Goal: Task Accomplishment & Management: Complete application form

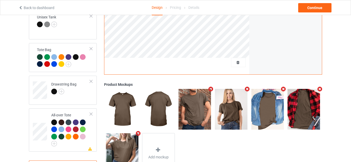
scroll to position [373, 0]
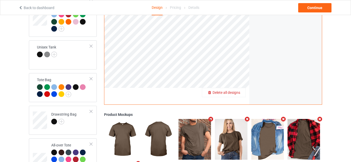
click at [237, 91] on span "Delete all designs" at bounding box center [226, 93] width 28 height 4
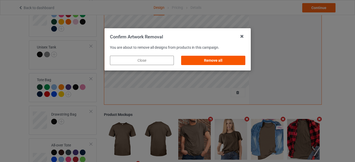
click at [218, 58] on div "Remove all" at bounding box center [213, 60] width 64 height 9
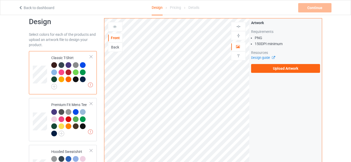
scroll to position [0, 0]
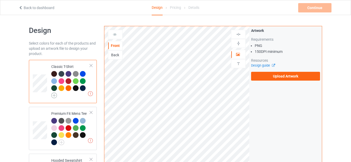
click at [53, 95] on img at bounding box center [54, 96] width 6 height 6
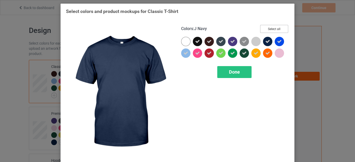
click at [272, 30] on button "Select all" at bounding box center [274, 29] width 28 height 8
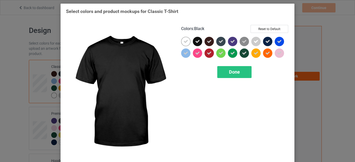
click at [193, 43] on div at bounding box center [197, 41] width 9 height 9
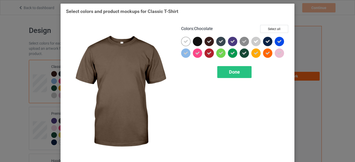
click at [208, 42] on icon at bounding box center [209, 41] width 5 height 5
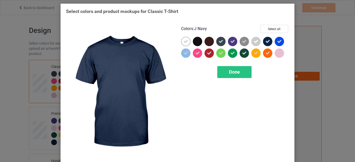
click at [265, 41] on icon at bounding box center [267, 41] width 5 height 5
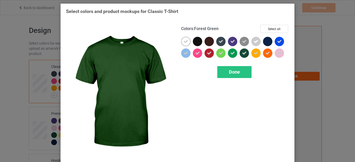
click at [242, 54] on icon at bounding box center [244, 53] width 5 height 5
click at [233, 74] on span "Done" at bounding box center [234, 71] width 11 height 5
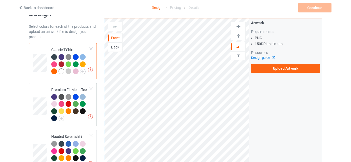
scroll to position [26, 0]
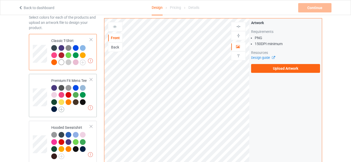
click at [61, 109] on img at bounding box center [61, 110] width 6 height 6
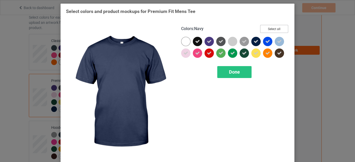
click at [268, 27] on button "Select all" at bounding box center [274, 29] width 28 height 8
click at [251, 42] on div at bounding box center [255, 41] width 9 height 9
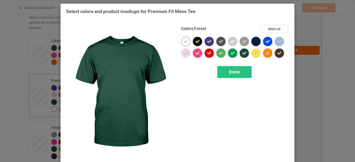
click at [242, 53] on icon at bounding box center [244, 53] width 5 height 5
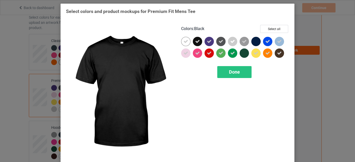
click at [195, 41] on icon at bounding box center [197, 41] width 5 height 5
click at [195, 41] on div at bounding box center [197, 41] width 9 height 9
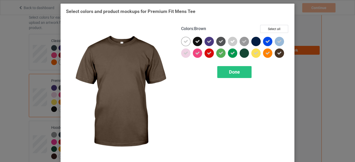
click at [278, 52] on icon at bounding box center [279, 53] width 5 height 5
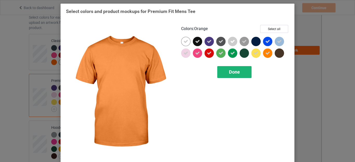
click at [239, 71] on div "Done" at bounding box center [234, 72] width 34 height 12
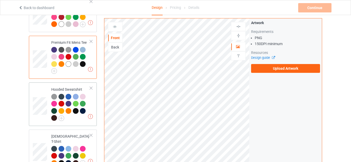
scroll to position [104, 0]
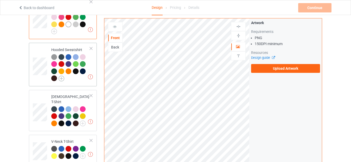
click at [61, 80] on img at bounding box center [61, 79] width 6 height 6
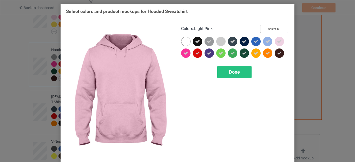
click at [272, 29] on button "Select all" at bounding box center [274, 29] width 28 height 8
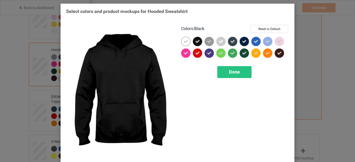
click at [198, 41] on icon at bounding box center [197, 41] width 5 height 5
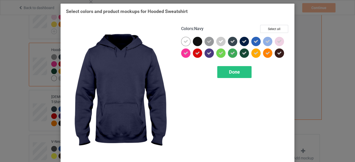
click at [242, 41] on icon at bounding box center [244, 41] width 5 height 5
click at [241, 41] on div at bounding box center [244, 41] width 9 height 9
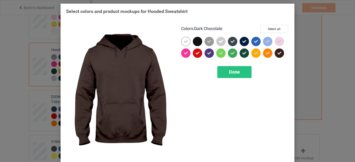
click at [281, 52] on div at bounding box center [279, 53] width 9 height 9
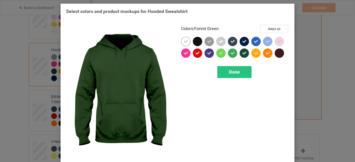
click at [242, 54] on icon at bounding box center [244, 53] width 5 height 5
click at [237, 68] on div "Done" at bounding box center [234, 72] width 34 height 12
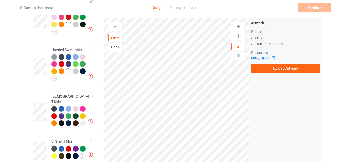
scroll to position [78, 0]
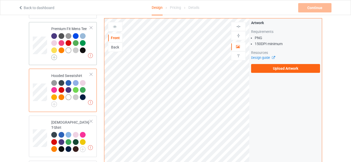
click at [53, 56] on img at bounding box center [54, 58] width 6 height 6
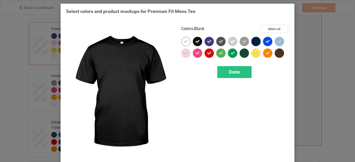
click at [196, 40] on icon at bounding box center [197, 41] width 5 height 5
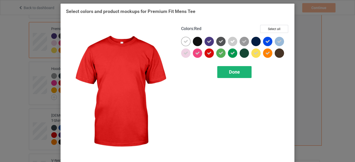
click at [232, 72] on span "Done" at bounding box center [234, 71] width 11 height 5
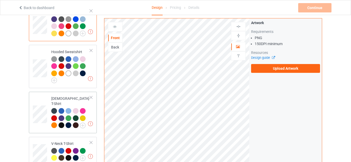
scroll to position [104, 0]
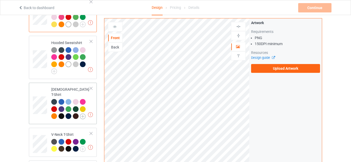
click at [82, 114] on img at bounding box center [83, 117] width 6 height 6
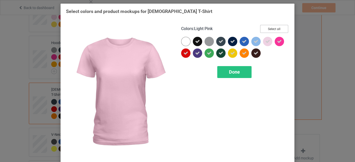
click at [270, 29] on button "Select all" at bounding box center [274, 29] width 28 height 8
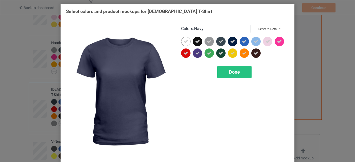
click at [230, 42] on icon at bounding box center [232, 41] width 5 height 5
click at [230, 42] on div at bounding box center [232, 41] width 9 height 9
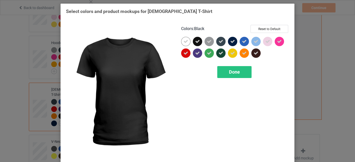
click at [195, 42] on icon at bounding box center [197, 41] width 5 height 5
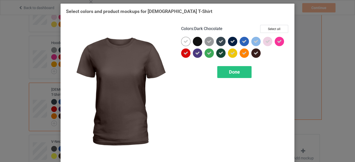
click at [254, 53] on icon at bounding box center [256, 53] width 5 height 5
click at [254, 53] on div at bounding box center [255, 53] width 9 height 9
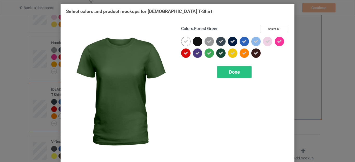
click at [216, 53] on div at bounding box center [220, 53] width 9 height 9
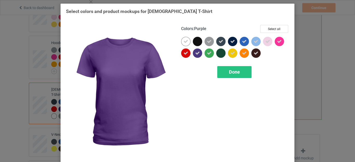
click at [196, 55] on icon at bounding box center [197, 53] width 5 height 5
click at [229, 69] on div "Done" at bounding box center [234, 72] width 34 height 12
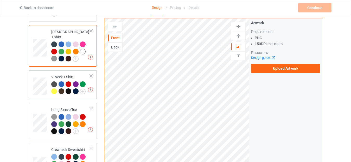
scroll to position [156, 0]
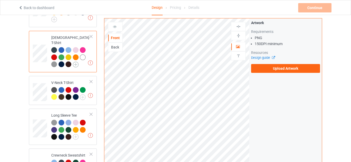
click at [74, 62] on img at bounding box center [76, 65] width 6 height 6
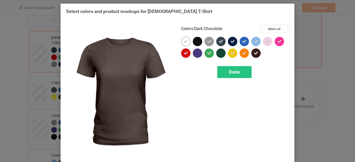
click at [255, 53] on icon at bounding box center [256, 53] width 5 height 5
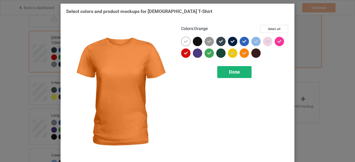
click at [231, 70] on span "Done" at bounding box center [234, 71] width 11 height 5
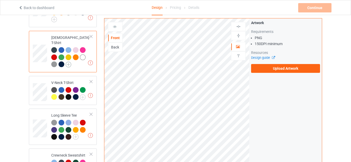
click at [69, 62] on img at bounding box center [68, 65] width 6 height 6
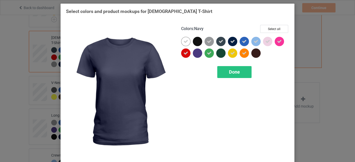
click at [232, 39] on div at bounding box center [232, 41] width 9 height 9
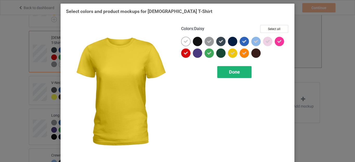
click at [228, 69] on div "Done" at bounding box center [234, 72] width 34 height 12
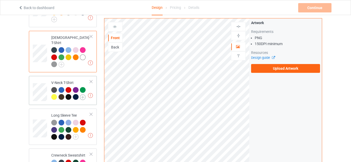
click at [78, 94] on div at bounding box center [76, 97] width 7 height 7
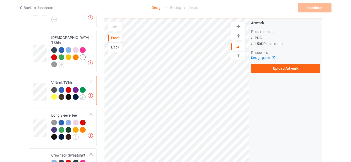
click at [82, 95] on img at bounding box center [83, 98] width 6 height 6
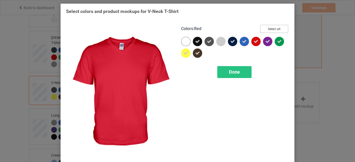
click at [268, 30] on button "Select all" at bounding box center [274, 29] width 28 height 8
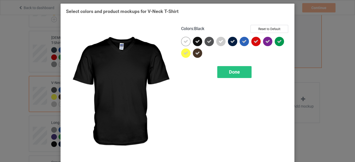
click at [198, 41] on div at bounding box center [197, 41] width 9 height 9
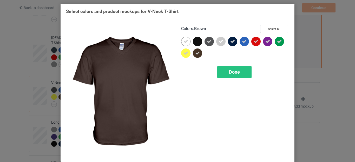
click at [195, 53] on icon at bounding box center [197, 53] width 5 height 5
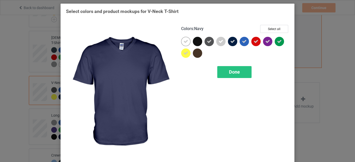
drag, startPoint x: 232, startPoint y: 44, endPoint x: 243, endPoint y: 43, distance: 11.5
click at [232, 44] on icon at bounding box center [232, 41] width 5 height 5
click at [232, 44] on div at bounding box center [232, 41] width 9 height 9
click at [230, 42] on icon at bounding box center [232, 41] width 5 height 5
click at [230, 42] on div at bounding box center [232, 41] width 9 height 9
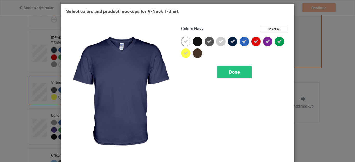
click at [231, 39] on icon at bounding box center [232, 41] width 5 height 5
click at [233, 71] on span "Done" at bounding box center [234, 71] width 11 height 5
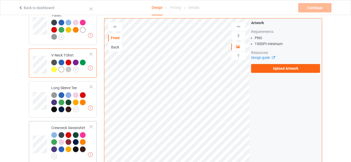
scroll to position [208, 0]
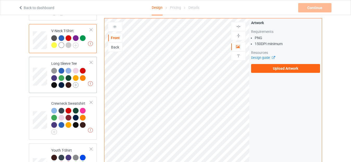
click at [78, 82] on img at bounding box center [76, 85] width 6 height 6
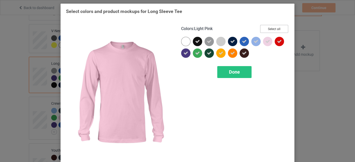
click at [268, 28] on button "Select all" at bounding box center [274, 29] width 28 height 8
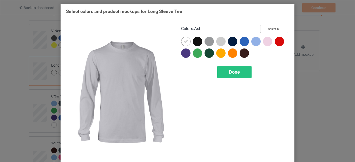
click at [277, 28] on button "Select all" at bounding box center [274, 29] width 28 height 8
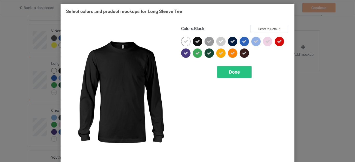
click at [197, 43] on icon at bounding box center [197, 41] width 5 height 5
click at [197, 43] on div at bounding box center [197, 41] width 9 height 9
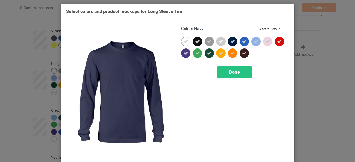
click at [231, 42] on icon at bounding box center [232, 41] width 5 height 5
drag, startPoint x: 231, startPoint y: 42, endPoint x: 194, endPoint y: 41, distance: 36.4
click at [231, 41] on div at bounding box center [232, 41] width 9 height 9
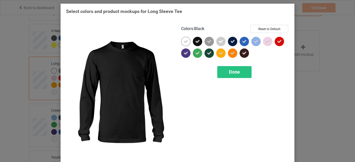
click at [193, 41] on div at bounding box center [197, 41] width 9 height 9
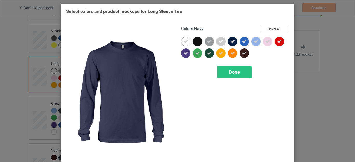
click at [230, 40] on icon at bounding box center [232, 41] width 5 height 5
click at [228, 40] on div at bounding box center [232, 41] width 9 height 9
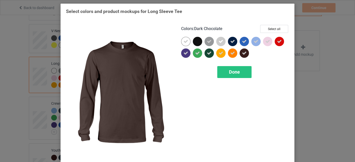
click at [240, 52] on div at bounding box center [244, 53] width 9 height 9
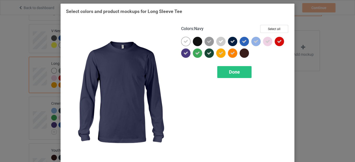
click at [232, 42] on icon at bounding box center [232, 41] width 5 height 5
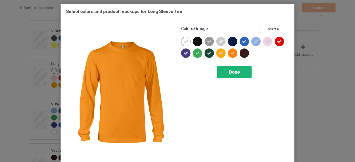
click at [229, 70] on span "Done" at bounding box center [234, 71] width 11 height 5
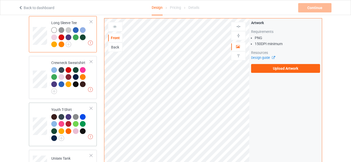
scroll to position [286, 0]
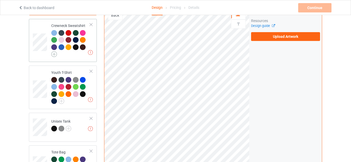
click at [53, 51] on img at bounding box center [54, 54] width 6 height 6
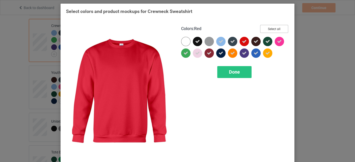
drag, startPoint x: 269, startPoint y: 28, endPoint x: 250, endPoint y: 30, distance: 19.7
click at [269, 28] on button "Select all" at bounding box center [274, 29] width 28 height 8
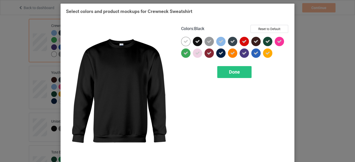
click at [193, 42] on div at bounding box center [197, 41] width 9 height 9
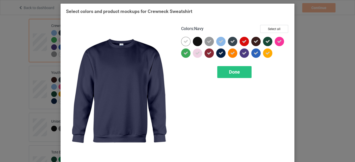
click at [220, 51] on icon at bounding box center [221, 53] width 5 height 5
click at [220, 51] on div at bounding box center [220, 53] width 9 height 9
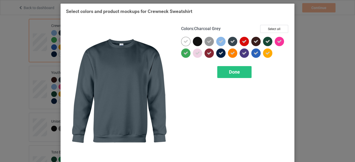
click at [230, 41] on icon at bounding box center [232, 41] width 5 height 5
click at [228, 41] on div at bounding box center [232, 41] width 9 height 9
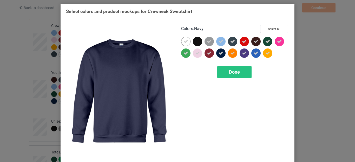
click at [219, 53] on icon at bounding box center [221, 53] width 5 height 5
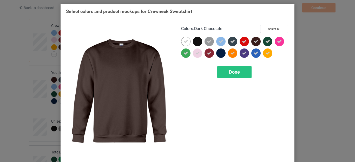
click at [256, 38] on div at bounding box center [255, 41] width 9 height 9
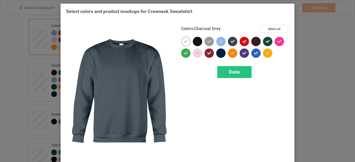
click at [228, 40] on div at bounding box center [232, 41] width 9 height 9
drag, startPoint x: 228, startPoint y: 40, endPoint x: 232, endPoint y: 40, distance: 3.9
click at [228, 40] on div at bounding box center [232, 41] width 9 height 9
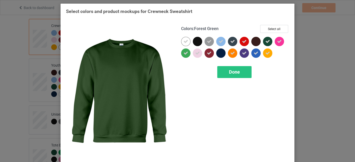
drag, startPoint x: 266, startPoint y: 42, endPoint x: 254, endPoint y: 41, distance: 12.0
click at [266, 41] on icon at bounding box center [267, 41] width 5 height 5
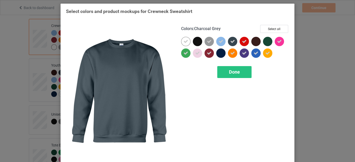
click at [233, 42] on div at bounding box center [232, 41] width 9 height 9
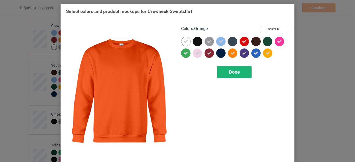
click at [230, 67] on div "Done" at bounding box center [234, 72] width 34 height 12
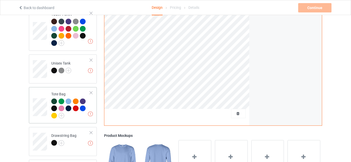
scroll to position [338, 0]
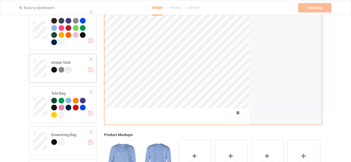
click at [71, 68] on img at bounding box center [68, 70] width 6 height 6
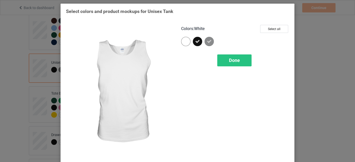
click at [184, 43] on div at bounding box center [185, 41] width 9 height 9
click at [0, 0] on icon at bounding box center [0, 0] width 0 height 0
click at [187, 40] on div at bounding box center [185, 41] width 9 height 9
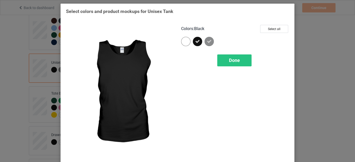
click at [195, 40] on icon at bounding box center [197, 41] width 5 height 5
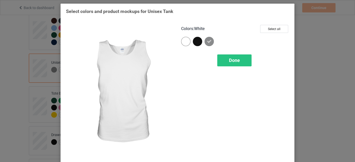
click at [183, 43] on div at bounding box center [185, 41] width 9 height 9
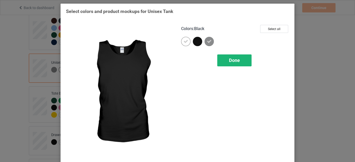
click at [229, 58] on span "Done" at bounding box center [234, 60] width 11 height 5
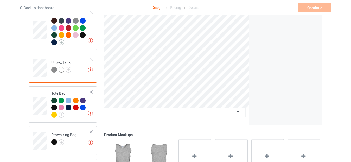
click at [62, 40] on img at bounding box center [61, 43] width 6 height 6
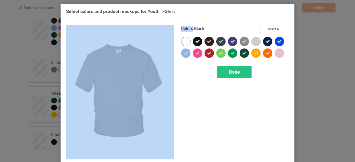
click at [270, 29] on button "Select all" at bounding box center [274, 29] width 28 height 8
drag, startPoint x: 270, startPoint y: 29, endPoint x: 221, endPoint y: 37, distance: 49.6
click at [270, 29] on button "Select all" at bounding box center [274, 29] width 28 height 8
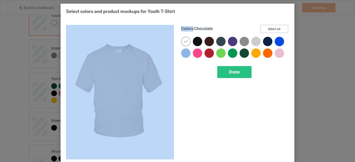
click at [266, 28] on button "Select all" at bounding box center [274, 29] width 28 height 8
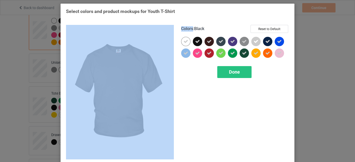
click at [196, 42] on icon at bounding box center [197, 41] width 5 height 5
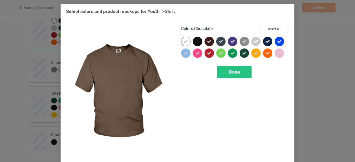
drag, startPoint x: 207, startPoint y: 41, endPoint x: 211, endPoint y: 41, distance: 4.4
click at [207, 41] on icon at bounding box center [209, 41] width 5 height 5
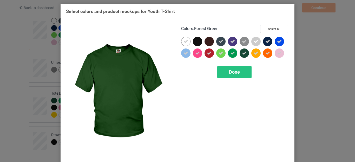
click at [242, 52] on icon at bounding box center [244, 53] width 5 height 5
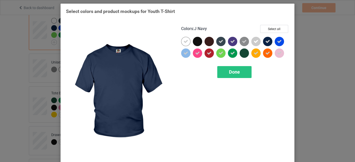
click at [263, 39] on div at bounding box center [267, 41] width 9 height 9
click at [268, 39] on icon at bounding box center [267, 41] width 5 height 5
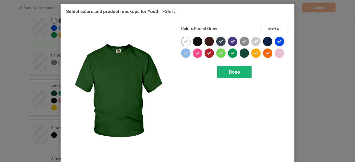
click at [234, 72] on span "Done" at bounding box center [234, 71] width 11 height 5
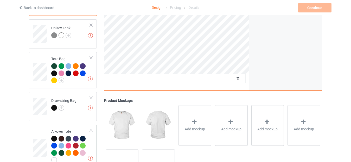
scroll to position [390, 0]
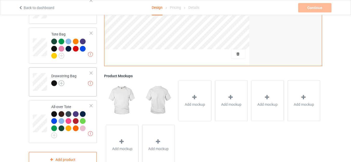
click at [60, 81] on img at bounding box center [61, 84] width 6 height 6
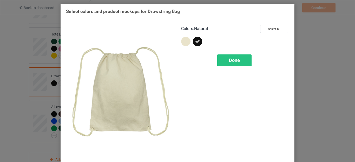
click at [185, 42] on div at bounding box center [185, 41] width 9 height 9
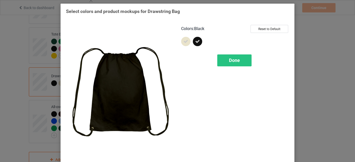
drag, startPoint x: 197, startPoint y: 41, endPoint x: 215, endPoint y: 44, distance: 18.0
click at [197, 41] on icon at bounding box center [197, 41] width 5 height 5
click at [229, 60] on span "Done" at bounding box center [234, 60] width 11 height 5
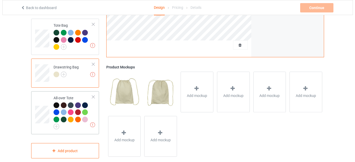
scroll to position [403, 0]
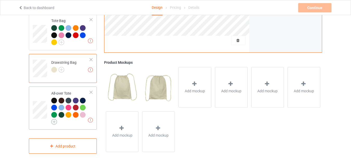
click at [53, 119] on img at bounding box center [54, 122] width 6 height 6
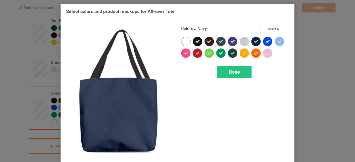
click at [272, 30] on button "Select all" at bounding box center [274, 29] width 28 height 8
click at [254, 42] on icon at bounding box center [256, 41] width 5 height 5
click at [252, 42] on div at bounding box center [255, 41] width 9 height 9
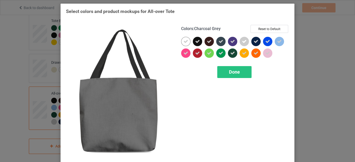
click at [219, 41] on icon at bounding box center [221, 41] width 5 height 5
click at [218, 41] on div at bounding box center [220, 41] width 9 height 9
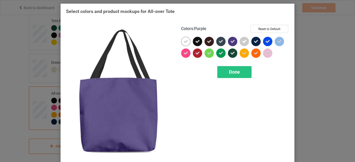
click at [232, 42] on icon at bounding box center [232, 41] width 5 height 5
drag, startPoint x: 232, startPoint y: 42, endPoint x: 227, endPoint y: 42, distance: 4.5
click at [232, 42] on div at bounding box center [232, 41] width 9 height 9
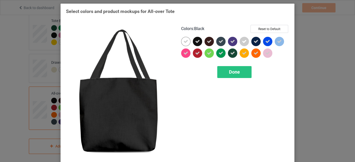
click at [197, 42] on icon at bounding box center [197, 41] width 5 height 5
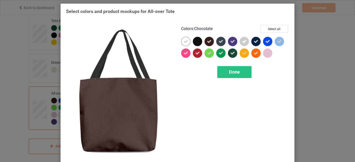
click at [210, 41] on div at bounding box center [209, 41] width 9 height 9
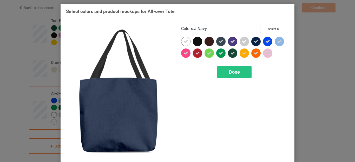
click at [254, 40] on icon at bounding box center [256, 41] width 5 height 5
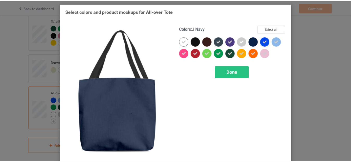
scroll to position [396, 0]
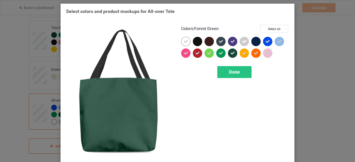
drag, startPoint x: 230, startPoint y: 53, endPoint x: 233, endPoint y: 56, distance: 4.0
click at [230, 53] on icon at bounding box center [232, 53] width 5 height 5
click at [229, 73] on span "Done" at bounding box center [234, 71] width 11 height 5
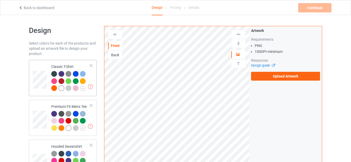
click at [73, 65] on div "Classic T-Shirt" at bounding box center [70, 77] width 39 height 27
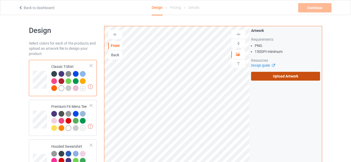
click at [269, 74] on label "Upload Artwork" at bounding box center [285, 76] width 69 height 9
click at [0, 0] on input "Upload Artwork" at bounding box center [0, 0] width 0 height 0
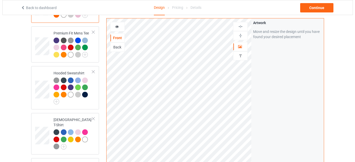
scroll to position [26, 0]
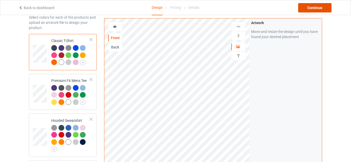
click at [311, 7] on div "Continue" at bounding box center [314, 7] width 33 height 9
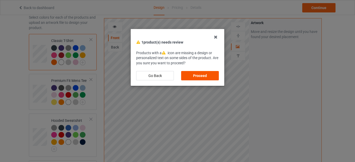
click at [197, 75] on div "Proceed" at bounding box center [200, 75] width 38 height 9
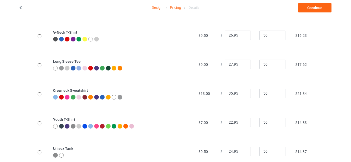
scroll to position [249, 0]
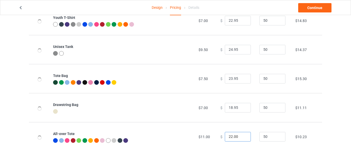
click at [229, 136] on input "22.00" at bounding box center [238, 137] width 26 height 10
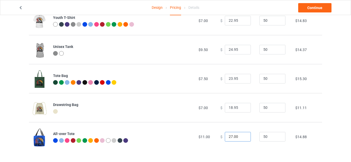
drag, startPoint x: 230, startPoint y: 136, endPoint x: 240, endPoint y: 136, distance: 9.9
click at [240, 136] on input "27.00" at bounding box center [238, 137] width 26 height 10
type input "27.95"
drag, startPoint x: 229, startPoint y: 106, endPoint x: 221, endPoint y: 107, distance: 7.6
click at [221, 107] on div "$ 18.95" at bounding box center [236, 108] width 33 height 10
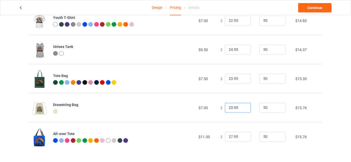
type input "23.95"
click at [229, 49] on input "24.95" at bounding box center [238, 50] width 26 height 10
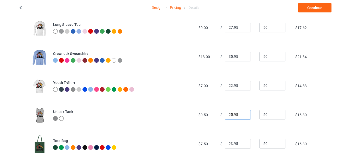
scroll to position [182, 0]
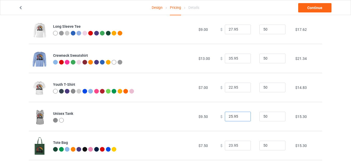
type input "25.95"
click at [228, 88] on input "22.95" at bounding box center [238, 88] width 26 height 10
click at [230, 86] on input "232.95" at bounding box center [238, 88] width 26 height 10
type input "23.95"
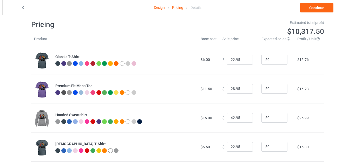
scroll to position [0, 0]
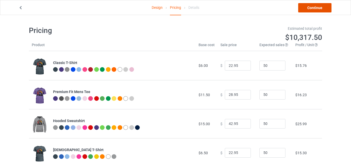
click at [317, 8] on link "Continue" at bounding box center [314, 7] width 33 height 9
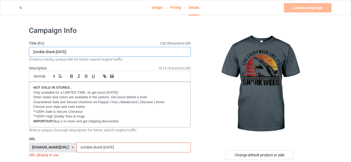
click at [76, 51] on input "Zombie Shark Halloween" at bounding box center [110, 52] width 162 height 10
paste input "Live Every Week Like It'ss Shark Weeks Shirt.png"
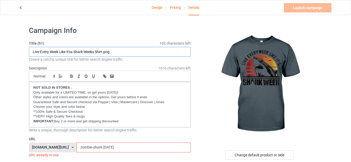
drag, startPoint x: 95, startPoint y: 51, endPoint x: 150, endPoint y: 53, distance: 54.6
click at [150, 53] on input "Live Every Week Like It'ss Shark Weeks Shirt.png" at bounding box center [110, 52] width 162 height 10
click at [72, 50] on input "Live Every Week Like It'ss Shark Weeks" at bounding box center [110, 52] width 162 height 10
drag, startPoint x: 71, startPoint y: 51, endPoint x: 120, endPoint y: 51, distance: 48.1
click at [120, 51] on input "Live Every Week Like It's Shark Weeks" at bounding box center [110, 52] width 162 height 10
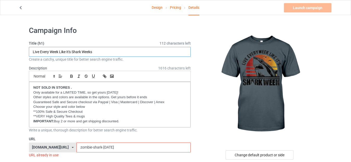
click at [120, 51] on input "Live Every Week Like It's Shark Weeks" at bounding box center [110, 52] width 162 height 10
type input "Live Every Week Like It's Shark Weeks"
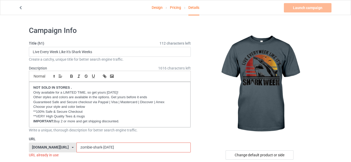
drag, startPoint x: 116, startPoint y: 146, endPoint x: 65, endPoint y: 147, distance: 50.7
click at [65, 147] on div "teesbunny.com/ milkyshops.com/ teedinos.com/ teemeow.com/ teesbunny.com/ teechi…" at bounding box center [110, 148] width 162 height 10
paste input "Live Every Week Like It'ss Shark Weeks Shirt.png"
drag, startPoint x: 132, startPoint y: 146, endPoint x: 164, endPoint y: 145, distance: 32.2
click at [163, 146] on input "Live Every Week Like It'ss Shark Weeks Shirt.png" at bounding box center [133, 148] width 114 height 10
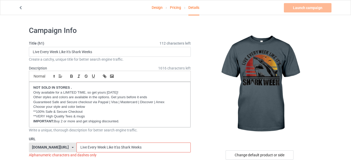
click at [111, 147] on input "Live Every Week Like It'ss Shark Weeks" at bounding box center [133, 148] width 114 height 10
click at [81, 146] on input "Shark Weeks" at bounding box center [133, 148] width 114 height 10
click at [104, 146] on input "SharkWeeks" at bounding box center [133, 148] width 114 height 10
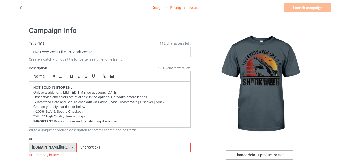
click at [252, 153] on div "Change default product or side" at bounding box center [259, 155] width 68 height 9
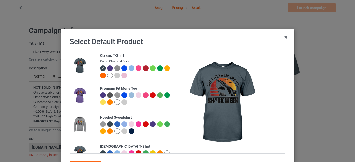
click at [114, 76] on div at bounding box center [117, 76] width 6 height 6
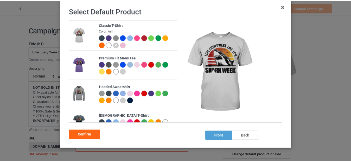
scroll to position [46, 0]
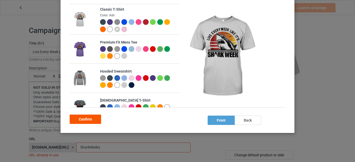
click at [85, 118] on div "Confirm" at bounding box center [85, 119] width 31 height 9
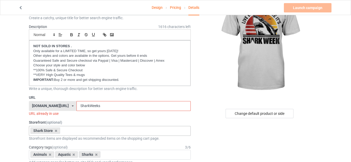
scroll to position [52, 0]
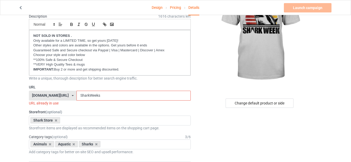
click at [92, 96] on input "SharkWeeks" at bounding box center [133, 96] width 114 height 10
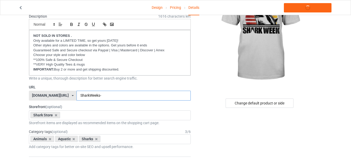
type input "SharkWeeks-"
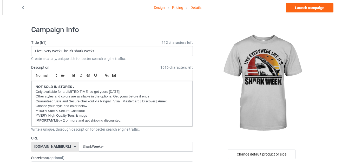
scroll to position [0, 0]
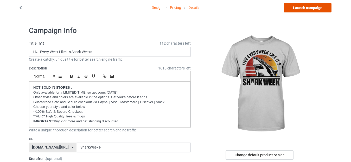
click at [309, 5] on link "Launch campaign" at bounding box center [308, 7] width 48 height 9
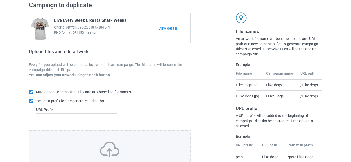
scroll to position [91, 0]
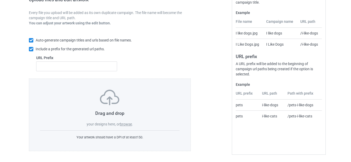
click at [127, 125] on label "browse" at bounding box center [126, 124] width 12 height 4
click at [0, 0] on input "browse" at bounding box center [0, 0] width 0 height 0
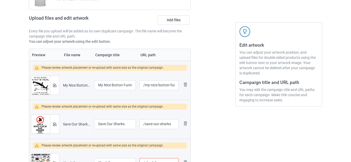
scroll to position [65, 0]
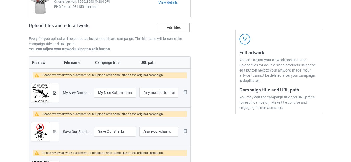
click at [172, 26] on label "Add files" at bounding box center [174, 27] width 32 height 9
click at [0, 0] on input "Add files" at bounding box center [0, 0] width 0 height 0
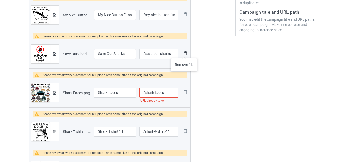
click at [184, 53] on img at bounding box center [185, 53] width 6 height 6
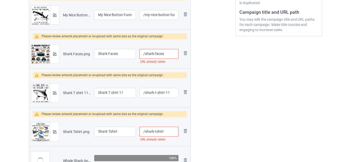
click at [166, 54] on input "/shark-faces" at bounding box center [158, 54] width 39 height 10
click at [207, 65] on div at bounding box center [212, 42] width 37 height 297
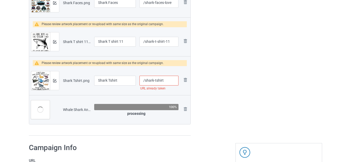
scroll to position [195, 0]
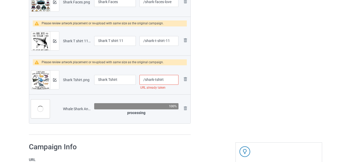
click at [155, 80] on input "/shark-tshirt" at bounding box center [158, 80] width 39 height 10
type input "/shark-faces"
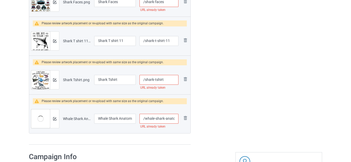
click at [165, 79] on input "/shark-tshirt" at bounding box center [158, 80] width 39 height 10
type input "/shark-tshirts"
drag, startPoint x: 169, startPoint y: 119, endPoint x: 179, endPoint y: 121, distance: 10.3
click at [179, 121] on td "/whale-shark-anatomy-marine-biologist URL already taken" at bounding box center [158, 118] width 43 height 29
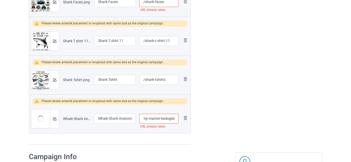
click at [174, 118] on input "/whale-shark-anatomy-marine-biologist" at bounding box center [158, 119] width 39 height 10
click at [176, 117] on input "/whale-shark-anatomy-marine-biologist" at bounding box center [158, 119] width 39 height 10
type input "/whale-shark-anatomy-marine-biologists"
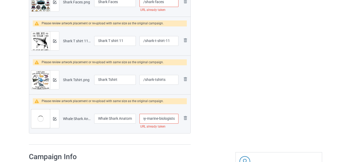
scroll to position [0, 0]
click at [109, 79] on input "Shark Tshirt" at bounding box center [115, 80] width 42 height 10
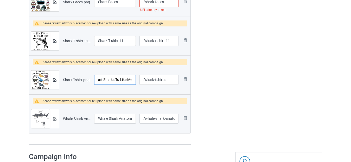
type input "I Want Sharks To Like Me"
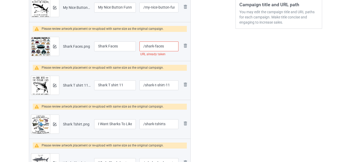
scroll to position [143, 0]
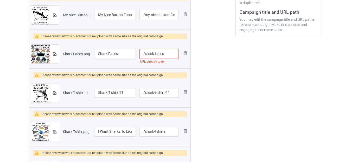
click at [167, 54] on input "/shark-faces" at bounding box center [158, 54] width 39 height 10
type input "/shark-faces-s"
click at [238, 52] on div "Edit artwork You can adjust your artwork position, and upload files for double-…" at bounding box center [279, 47] width 94 height 307
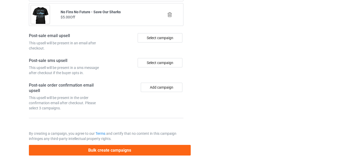
scroll to position [842, 0]
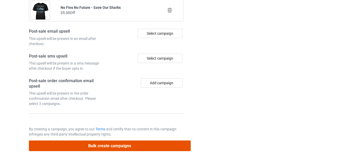
click at [116, 145] on button "Bulk create campaigns" at bounding box center [110, 146] width 162 height 11
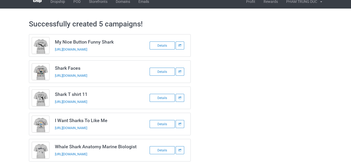
scroll to position [0, 0]
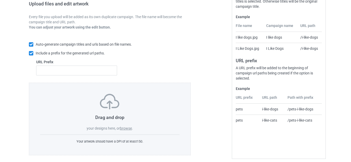
scroll to position [91, 0]
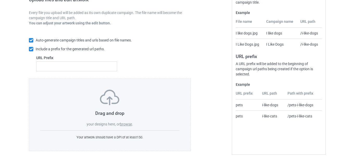
click at [126, 123] on label "browse" at bounding box center [126, 124] width 12 height 4
click at [0, 0] on input "browse" at bounding box center [0, 0] width 0 height 0
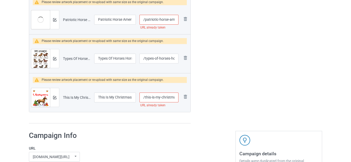
scroll to position [858, 0]
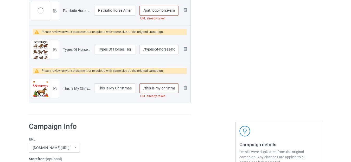
click at [160, 89] on input "/this-is-my-christmas-pajama-horse-lover" at bounding box center [158, 89] width 39 height 10
type input "/this-is-my--christmas-pajama-horse-lover"
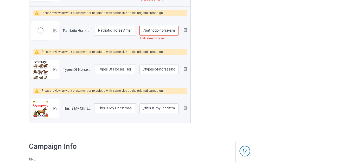
scroll to position [832, 0]
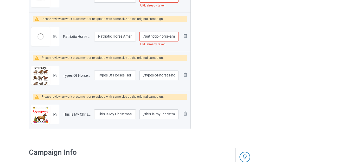
click at [168, 36] on input "/patriotic-horse-american-flag" at bounding box center [158, 37] width 39 height 10
type input "/patriotic-horse--american-flag"
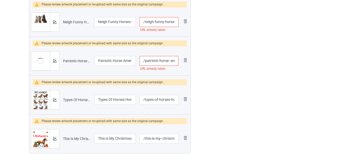
scroll to position [780, 0]
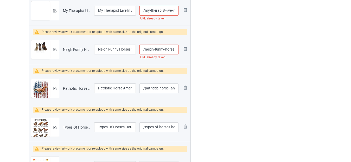
click at [164, 48] on input "/neigh-funny-horses-saying" at bounding box center [158, 50] width 39 height 10
click at [174, 49] on input "/neigh-funny-horses-saying" at bounding box center [158, 50] width 39 height 10
type input "/neigh-funny-horse-s-saying"
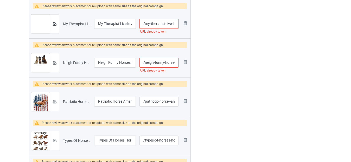
scroll to position [754, 0]
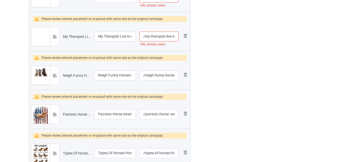
click at [171, 36] on input "/my-therapist-live-in-a-barn" at bounding box center [158, 37] width 39 height 10
type input "/my-therapist-live--in-a-barn"
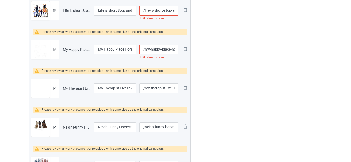
click at [170, 49] on input "/my-happy-place-horse-lover" at bounding box center [158, 50] width 39 height 10
type input "/my-happy-place--horse-lover"
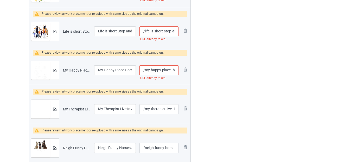
scroll to position [650, 0]
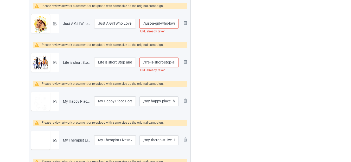
click at [171, 63] on input "/life-is-short-stop-and-smell-the-horses" at bounding box center [158, 63] width 39 height 10
type input "/life-is-short-stop--and-smell-the-horses"
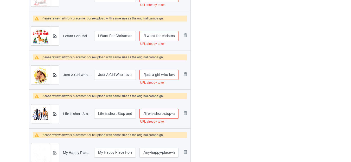
scroll to position [598, 0]
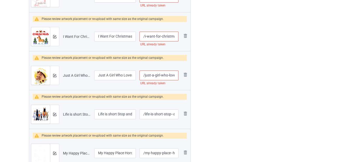
click at [167, 75] on input "/just-a-girl-who-loves-horses" at bounding box center [158, 76] width 39 height 10
type input "/just-a-girl-wh-o-loves-horses"
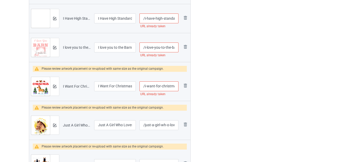
scroll to position [546, 0]
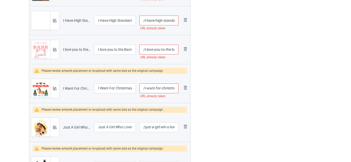
click at [160, 89] on input "/i-want-for-christmas-is-a-horse" at bounding box center [158, 89] width 39 height 10
type input "/i-want-fo-r-christmas-is-a-horse"
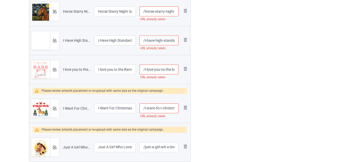
scroll to position [520, 0]
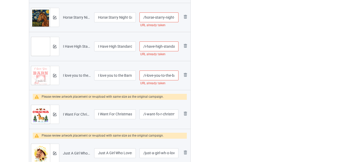
click at [169, 74] on input "/i-love-you-to-the-barn-and-back" at bounding box center [158, 76] width 39 height 10
type input "/i-love-you-to-th-e-barn-and-back"
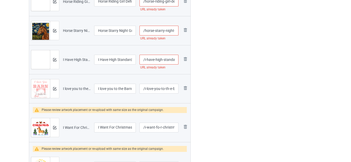
scroll to position [494, 0]
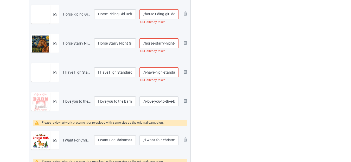
click at [170, 74] on input "/i-have-high-standards-horse" at bounding box center [158, 73] width 39 height 10
type input "/i-have-high-stan-dards-horse"
click at [208, 73] on div at bounding box center [212, 13] width 37 height 940
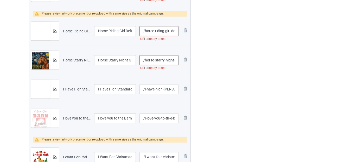
scroll to position [468, 0]
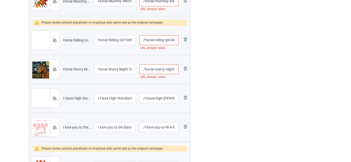
click at [168, 70] on input "/horse-starry-night-graphic" at bounding box center [158, 69] width 39 height 10
type input "/horse-starry-n-ight-graphic"
click at [208, 72] on div at bounding box center [212, 39] width 37 height 940
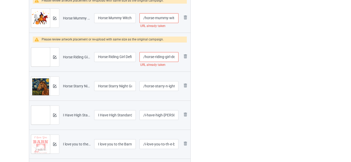
scroll to position [442, 0]
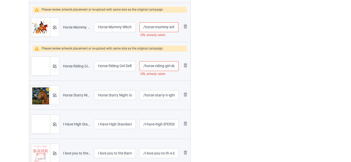
click at [169, 67] on input "/horse-riding-girl-definition" at bounding box center [158, 66] width 39 height 10
type input "/horse-riding-gir-l-definition"
click at [212, 73] on div at bounding box center [212, 65] width 37 height 940
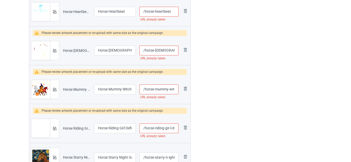
scroll to position [364, 0]
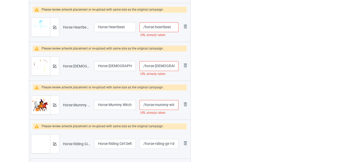
click at [167, 104] on input "/horse-mummy-witch-halloween" at bounding box center [158, 105] width 39 height 10
type input "/horse-mumm-y-witch-halloween"
click at [207, 101] on div at bounding box center [212, 143] width 37 height 940
click at [170, 68] on input "/horse-lady-love" at bounding box center [158, 66] width 39 height 10
type input "/horse-lady-love-"
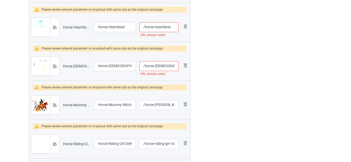
click at [202, 65] on div at bounding box center [212, 143] width 37 height 940
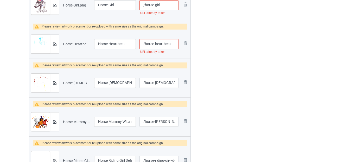
scroll to position [338, 0]
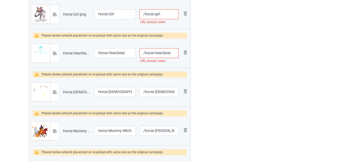
click at [169, 52] on input "/horse-heartbeat" at bounding box center [158, 53] width 39 height 10
type input "/horse-heartbea-t"
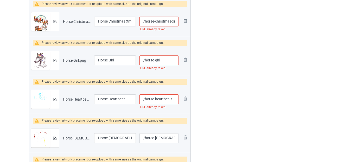
scroll to position [286, 0]
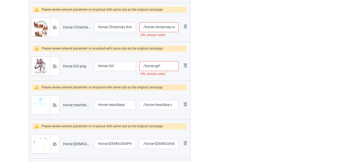
click at [163, 67] on input "/horse-girl" at bounding box center [158, 66] width 39 height 10
type input "/horse-girl-"
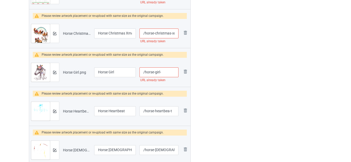
scroll to position [234, 0]
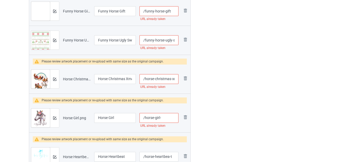
click at [170, 80] on input "/horse-christmas-xmas-tree" at bounding box center [158, 79] width 39 height 10
type input "/horse-christma-s-xmas-tree"
click at [164, 118] on input "/horse-girl-" at bounding box center [158, 118] width 39 height 10
type input "/horse-girl-s"
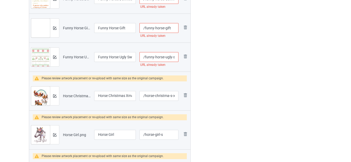
scroll to position [208, 0]
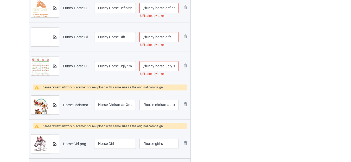
click at [171, 66] on input "/funny-horse-ugly-sweater" at bounding box center [158, 66] width 39 height 10
type input "/funny-horse-ugl-y-sweater"
click at [174, 37] on input "/funny-horse-gift" at bounding box center [158, 37] width 39 height 10
type input "/funny-horse-gift-"
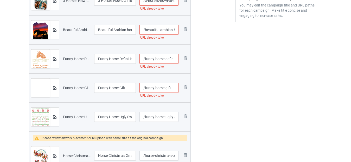
scroll to position [156, 0]
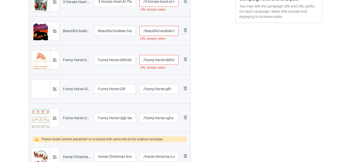
click at [162, 60] on input "/funny-horse-definition" at bounding box center [158, 60] width 39 height 10
type input "/funny-hors-e-definition"
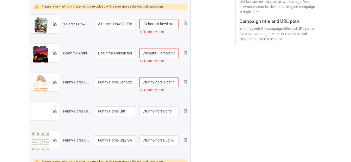
scroll to position [104, 0]
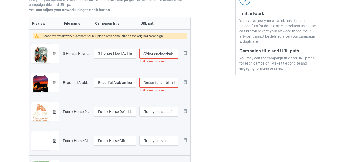
click at [169, 82] on input "/beautiful-arabian-horse-sunset-silhouette" at bounding box center [158, 83] width 39 height 10
type input "/beautiful-arabia-n-horse-sunset-silhouette"
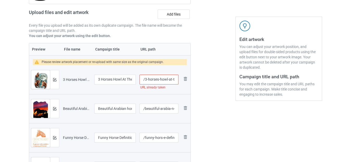
click at [170, 79] on input "/3-horses-howl-at-the-moon" at bounding box center [158, 80] width 39 height 10
type input "/3-horses-howl-a-t-the-moon"
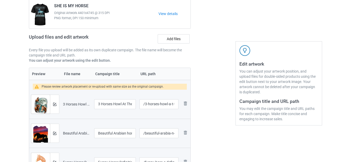
scroll to position [52, 0]
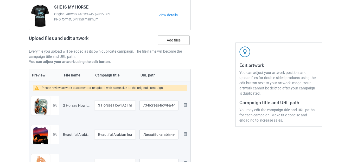
click at [170, 41] on label "Add files" at bounding box center [174, 40] width 32 height 9
click at [0, 0] on input "Add files" at bounding box center [0, 0] width 0 height 0
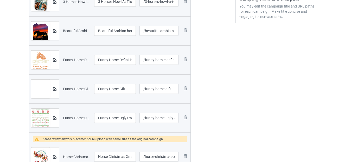
scroll to position [0, 0]
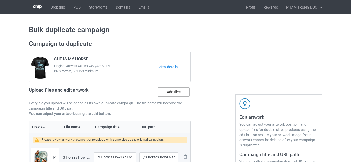
click at [173, 91] on label "Add files" at bounding box center [174, 92] width 32 height 9
click at [0, 0] on input "Add files" at bounding box center [0, 0] width 0 height 0
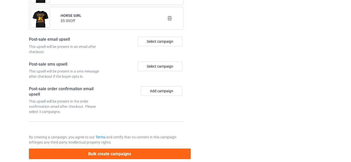
scroll to position [1571, 0]
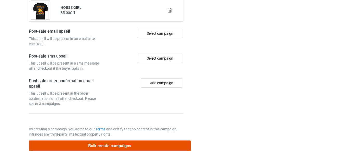
click at [112, 144] on button "Bulk create campaigns" at bounding box center [110, 146] width 162 height 11
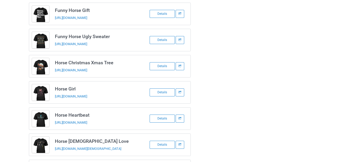
scroll to position [221, 0]
